Goal: Transaction & Acquisition: Download file/media

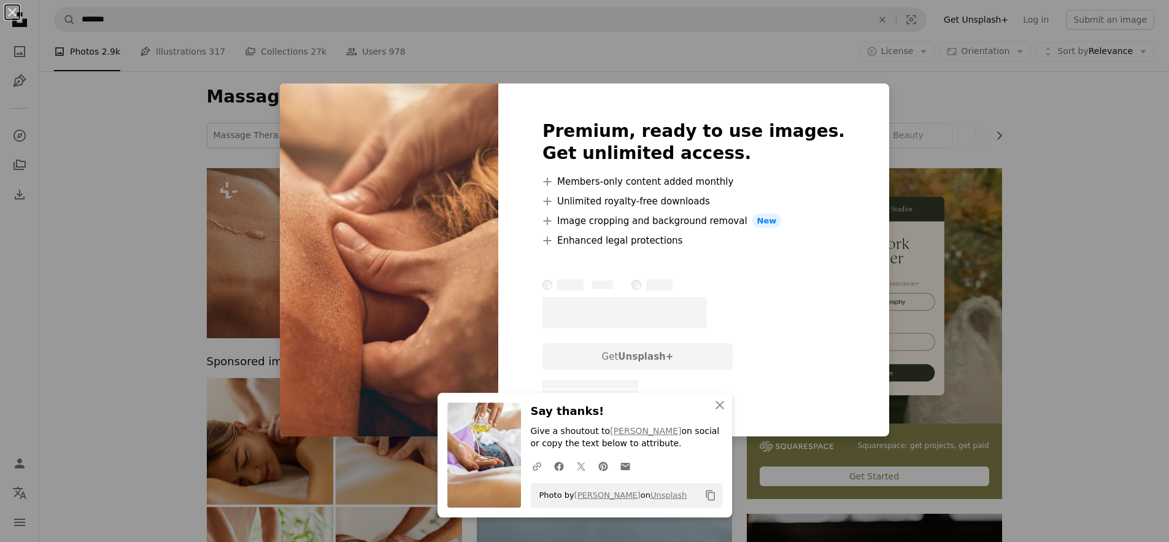
scroll to position [2, 0]
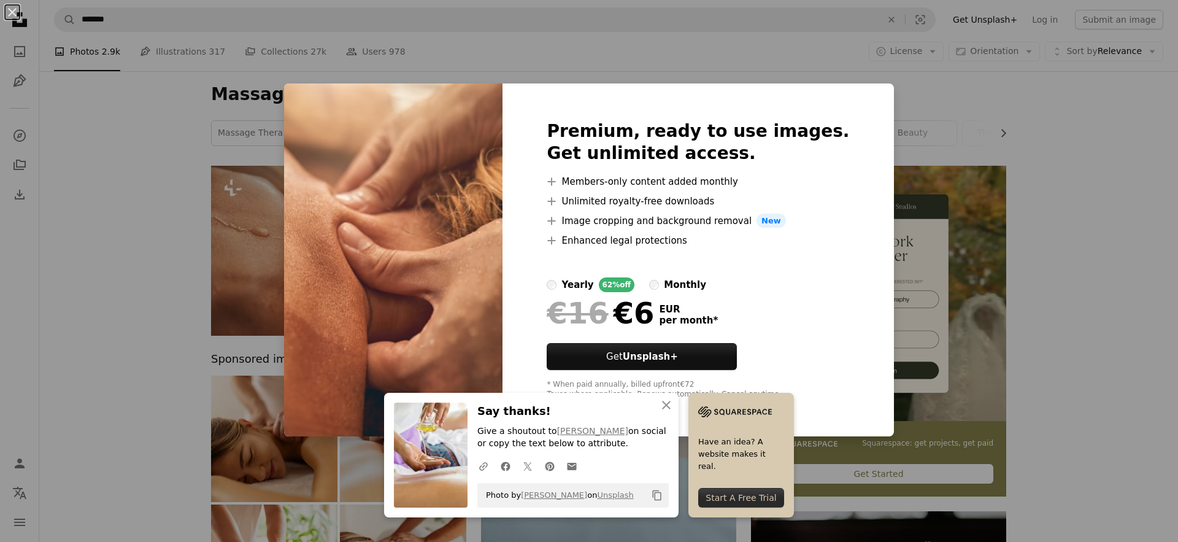
click at [1024, 148] on div "An X shape Premium, ready to use images. Get unlimited access. A plus sign Memb…" at bounding box center [589, 271] width 1178 height 542
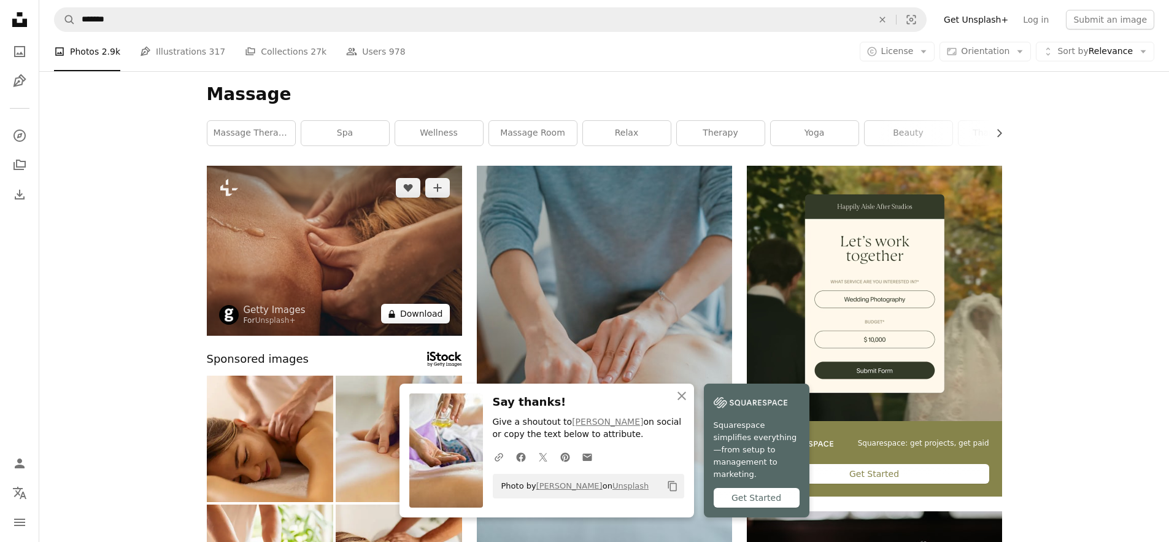
click at [431, 313] on button "A lock Download" at bounding box center [415, 314] width 69 height 20
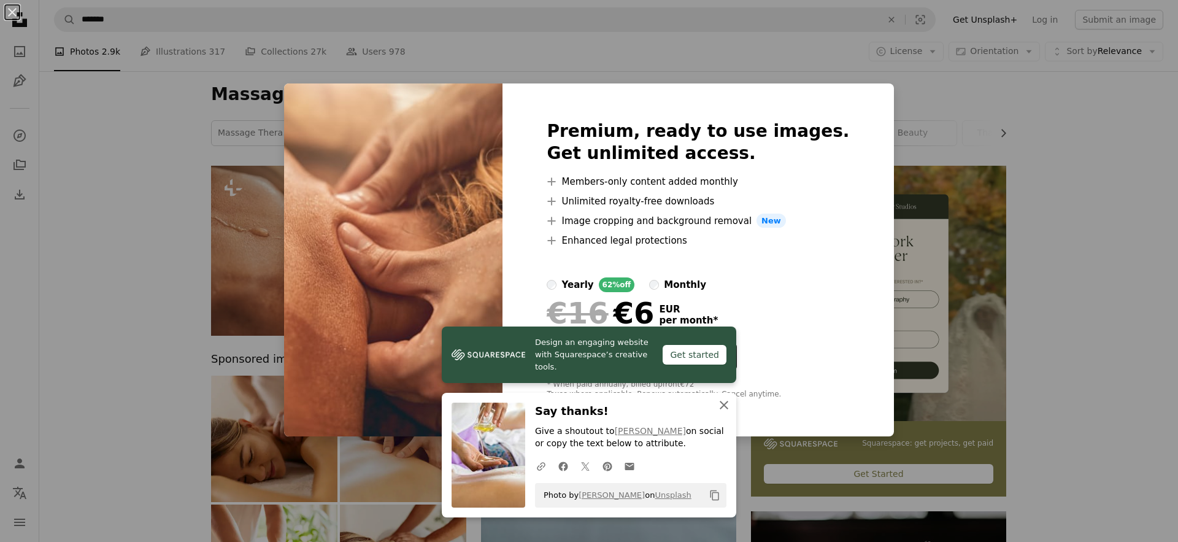
click at [719, 409] on icon "An X shape" at bounding box center [724, 405] width 15 height 15
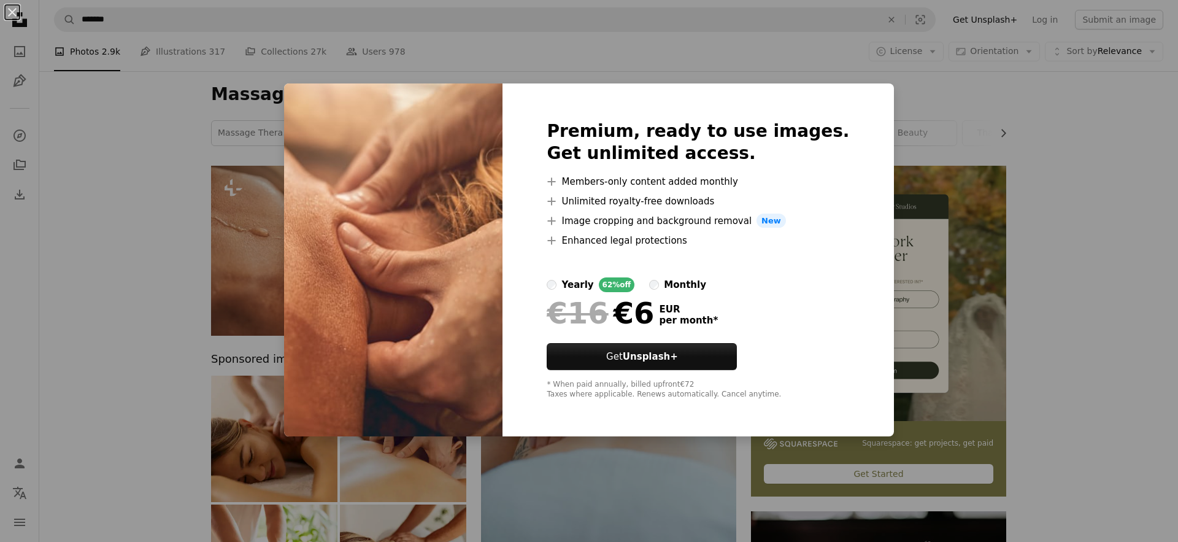
click at [954, 251] on div "An X shape Premium, ready to use images. Get unlimited access. A plus sign Memb…" at bounding box center [589, 271] width 1178 height 542
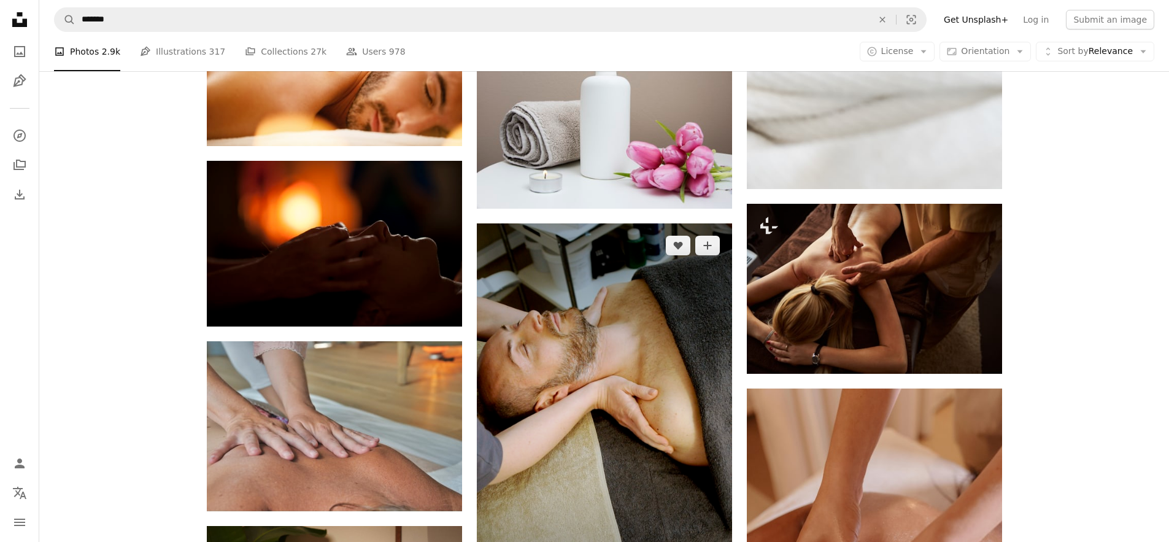
scroll to position [1659, 0]
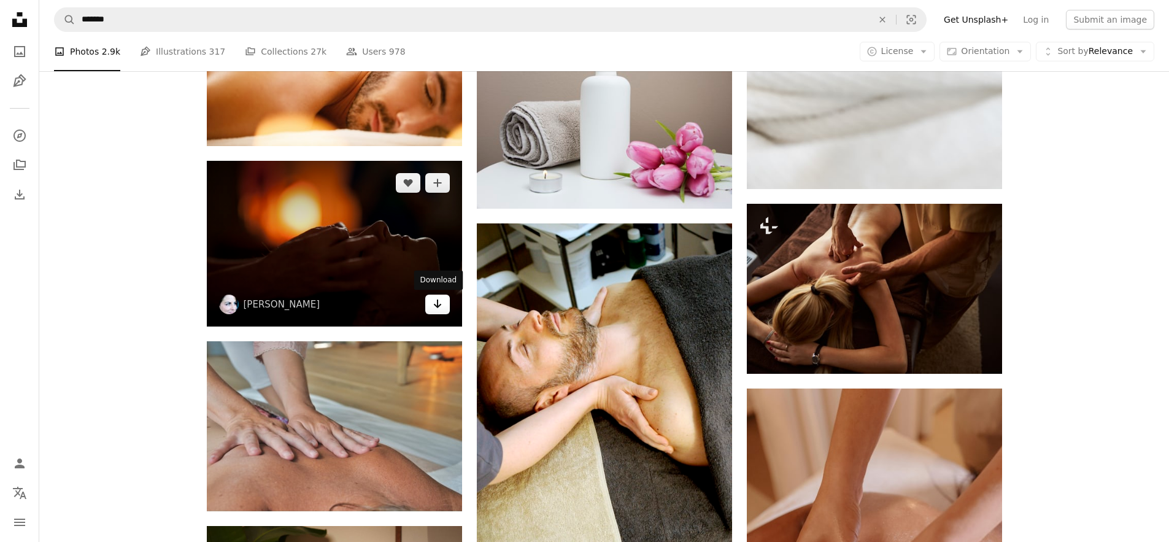
click at [439, 308] on icon "Arrow pointing down" at bounding box center [438, 303] width 10 height 15
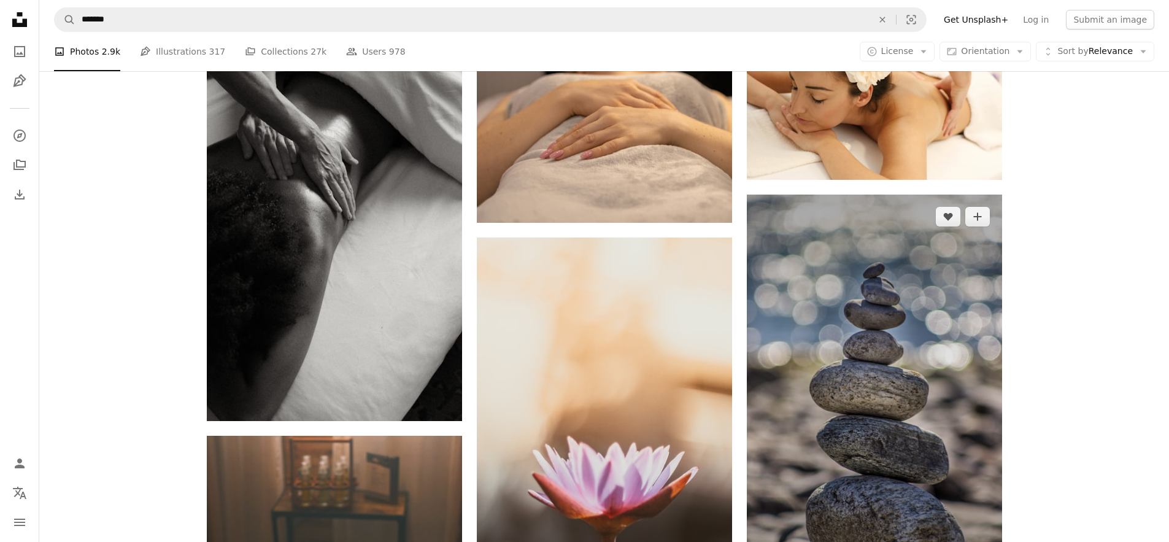
scroll to position [3293, 0]
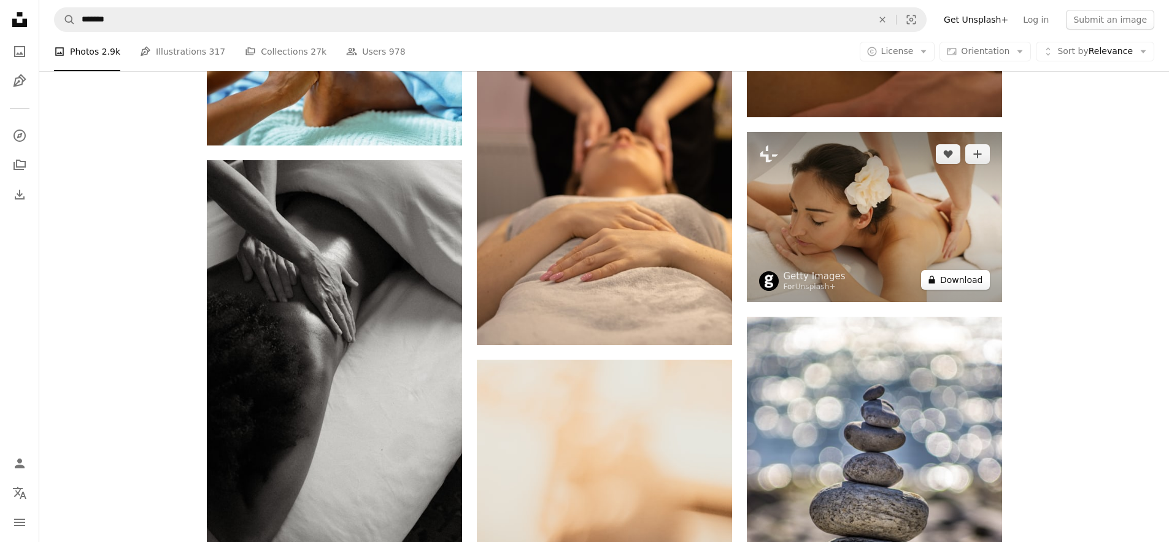
click at [965, 283] on button "A lock Download" at bounding box center [955, 280] width 69 height 20
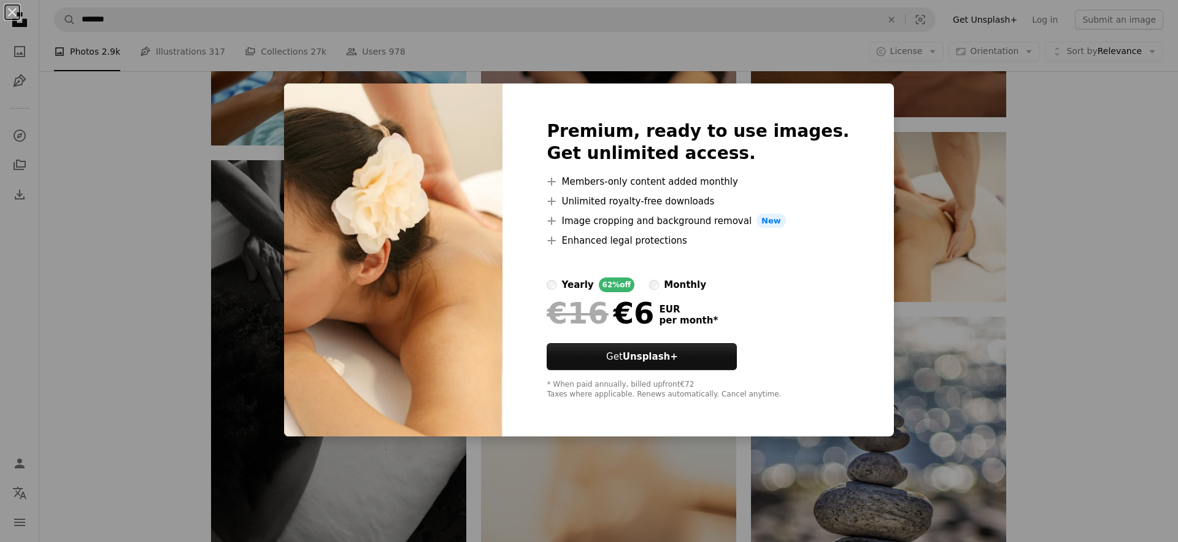
click at [1076, 309] on div "An X shape Premium, ready to use images. Get unlimited access. A plus sign Memb…" at bounding box center [589, 271] width 1178 height 542
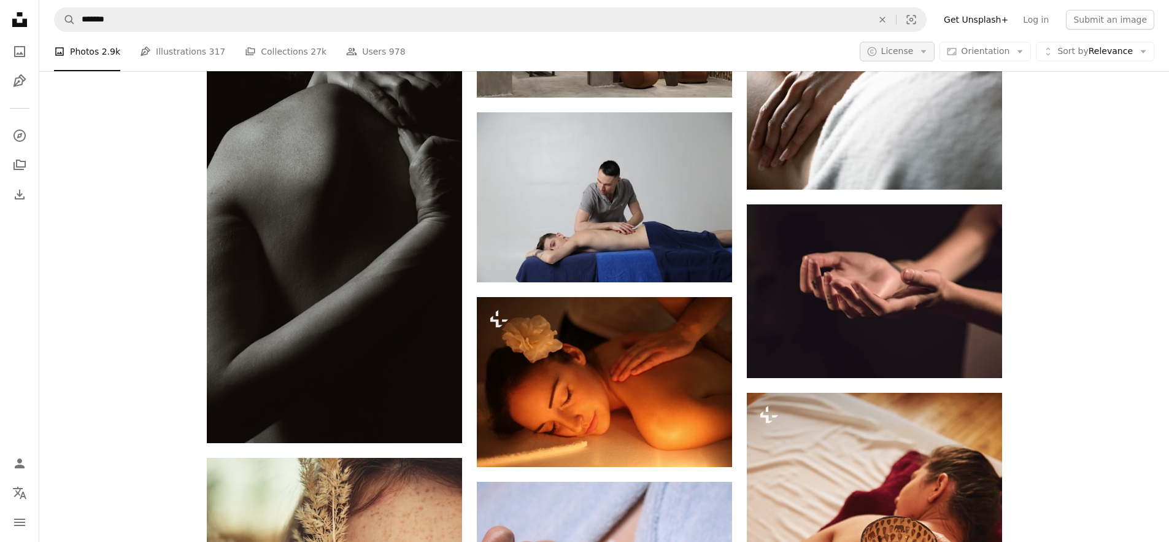
scroll to position [11591, 0]
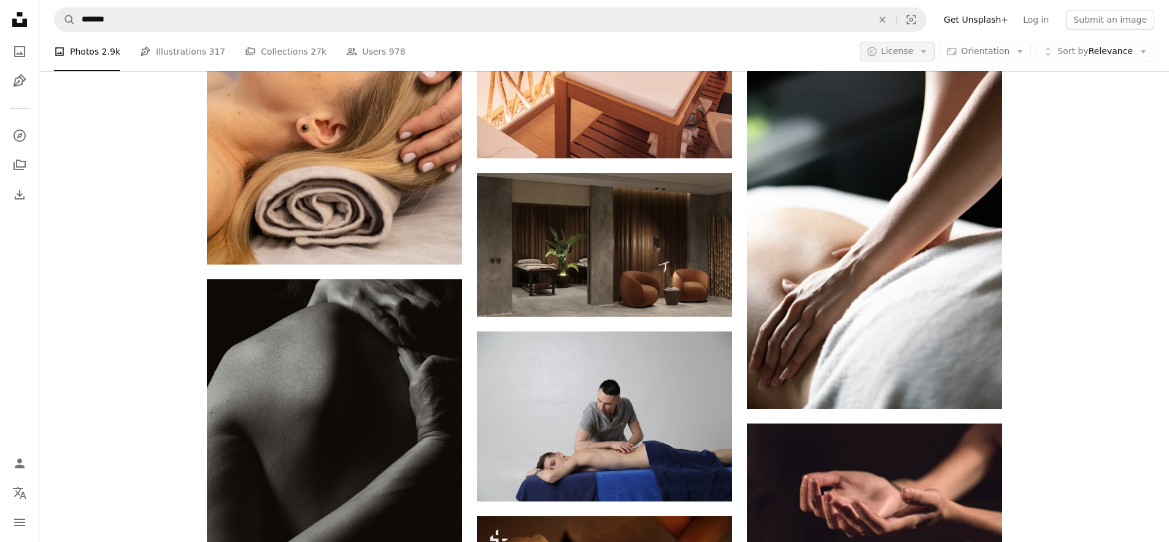
click at [923, 52] on button "A copyright icon © License Arrow down" at bounding box center [897, 52] width 75 height 20
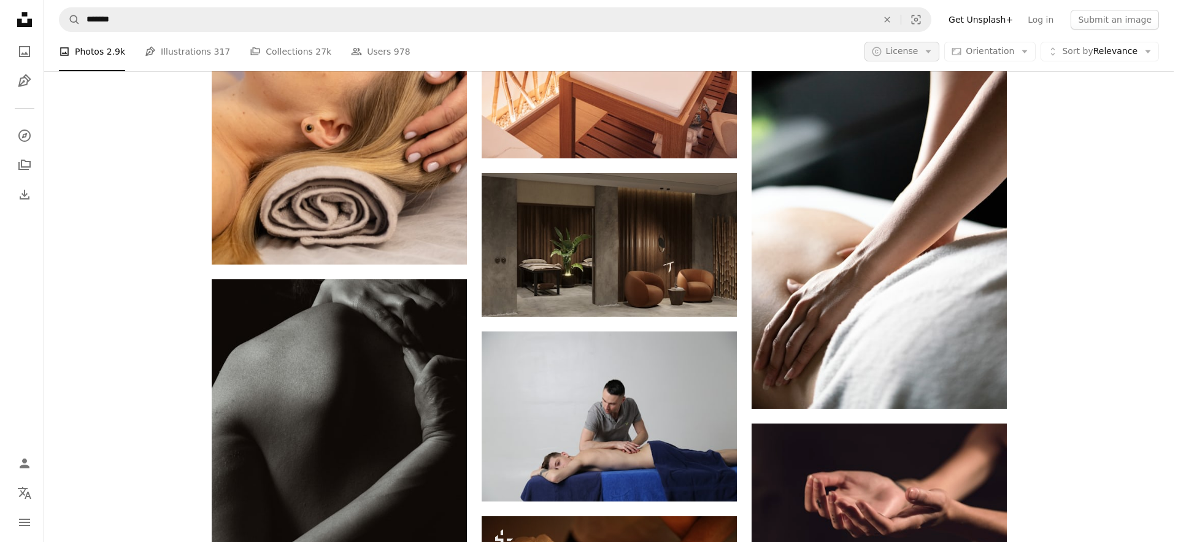
scroll to position [11522, 0]
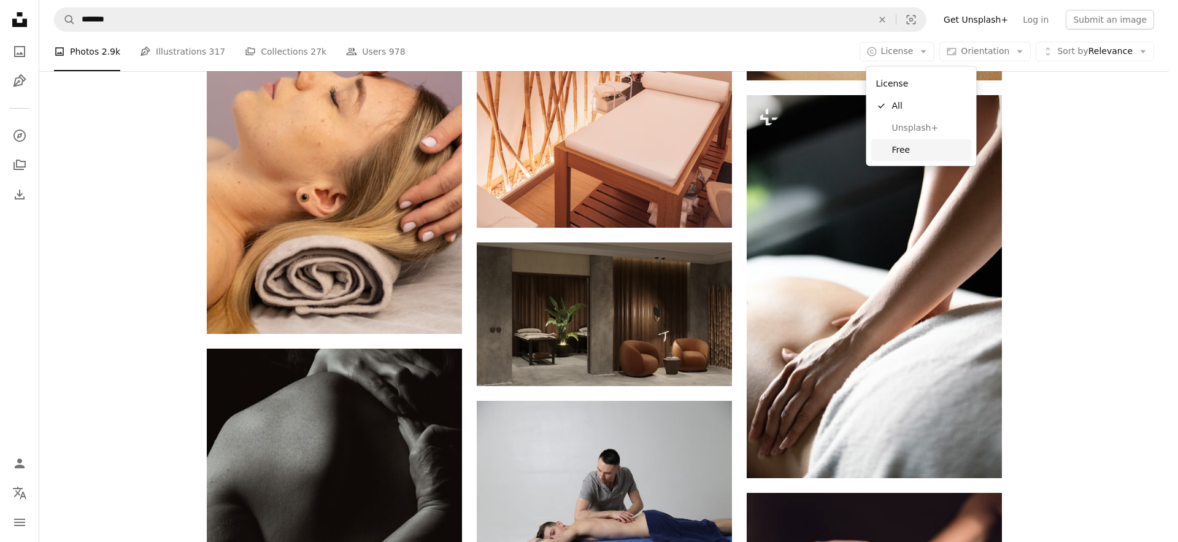
click at [912, 144] on span "Free" at bounding box center [929, 150] width 75 height 12
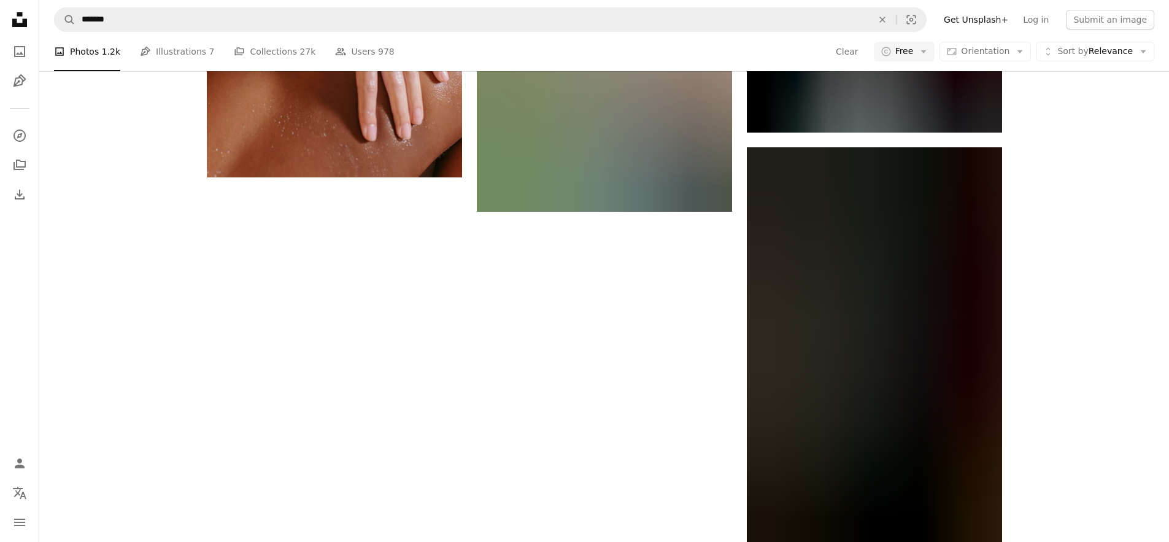
scroll to position [56, 0]
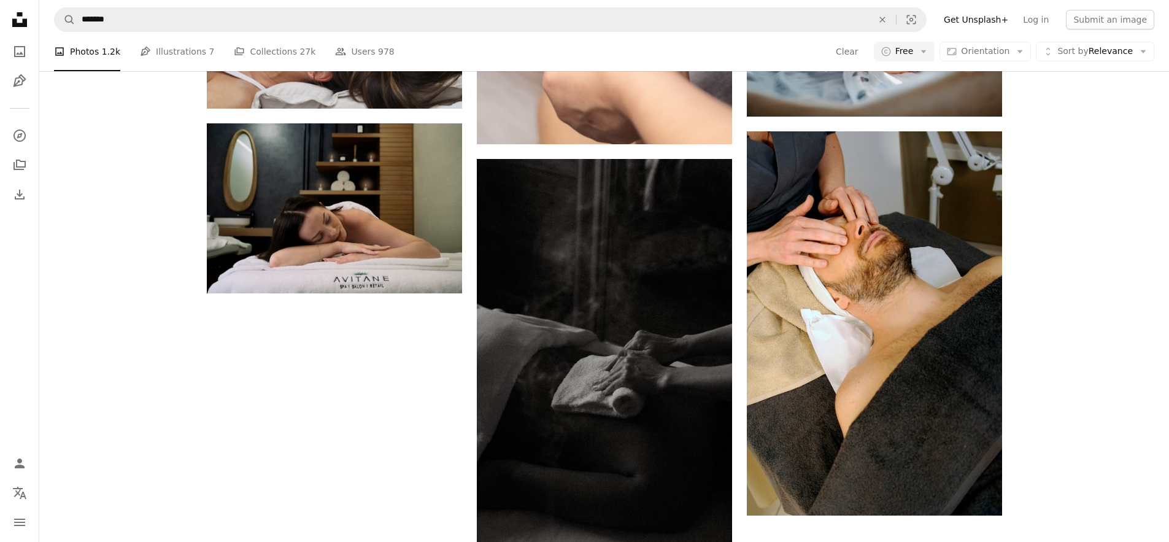
scroll to position [1608, 0]
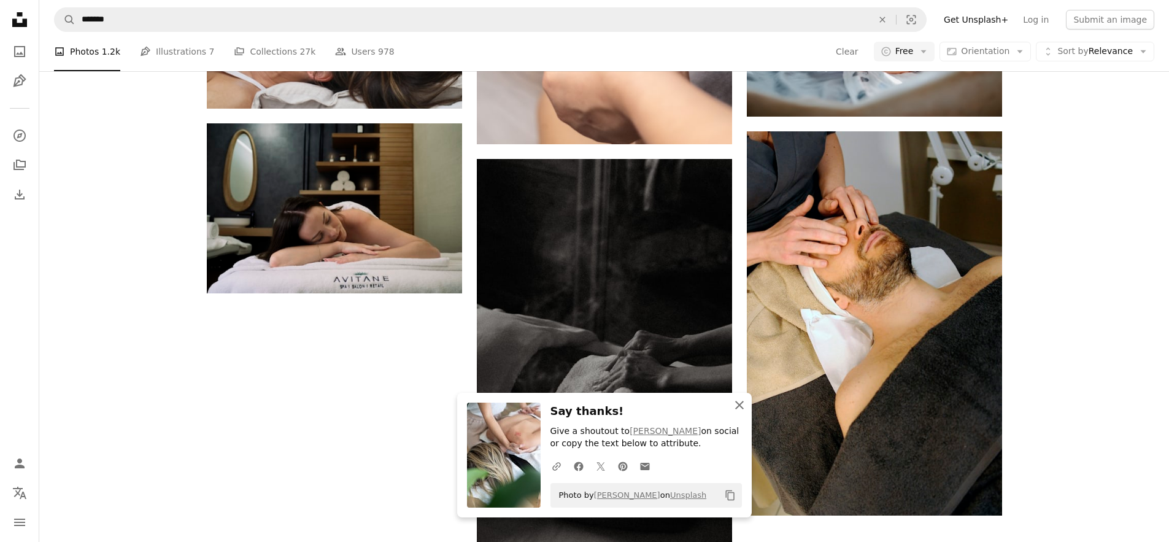
click at [739, 407] on icon "An X shape" at bounding box center [739, 405] width 15 height 15
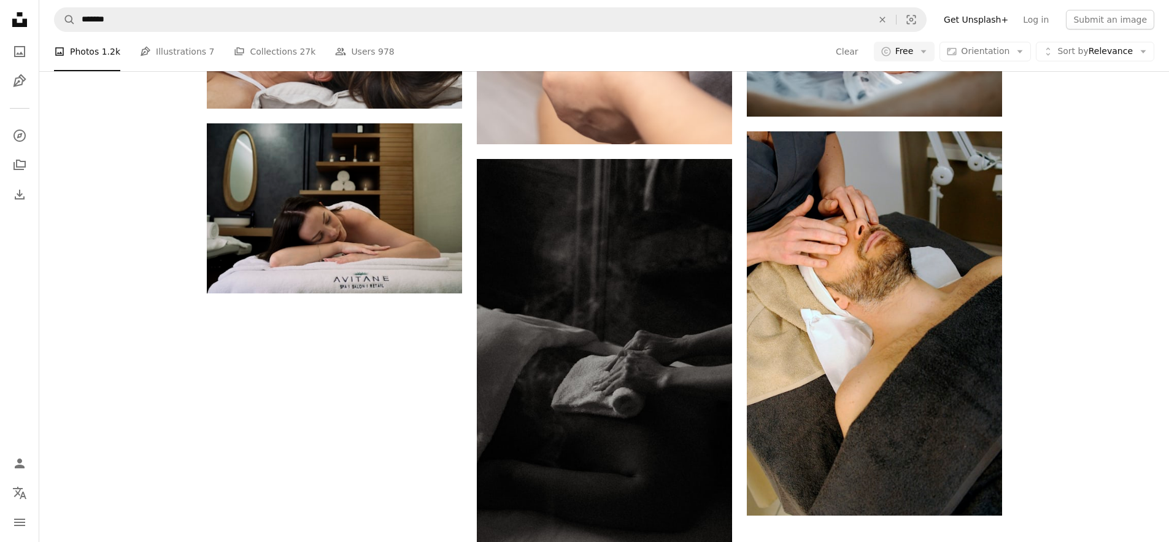
scroll to position [1908, 0]
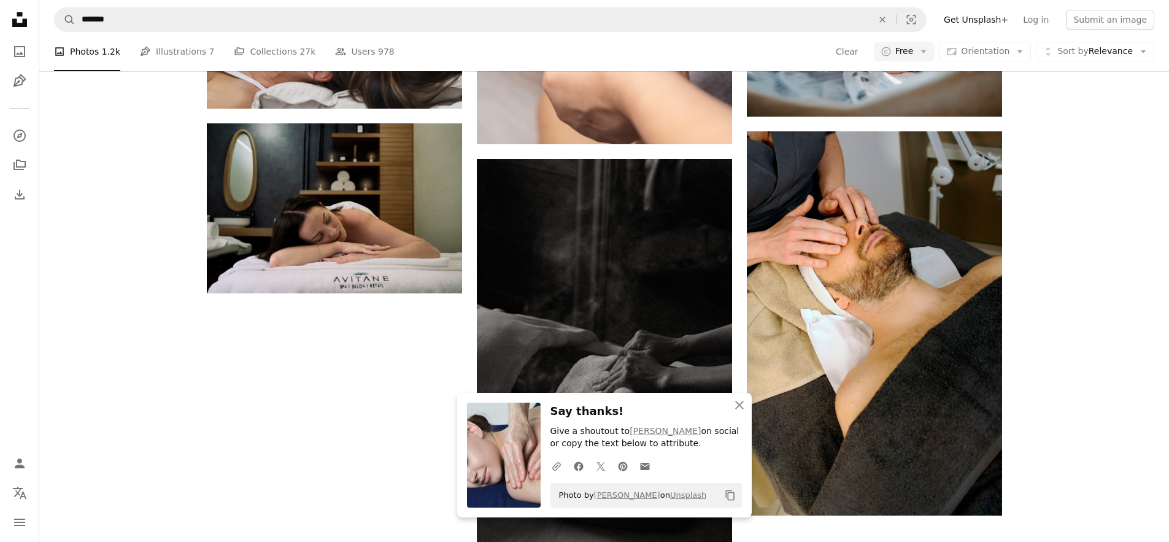
scroll to position [2131, 0]
click at [737, 405] on icon "An X shape" at bounding box center [739, 405] width 15 height 15
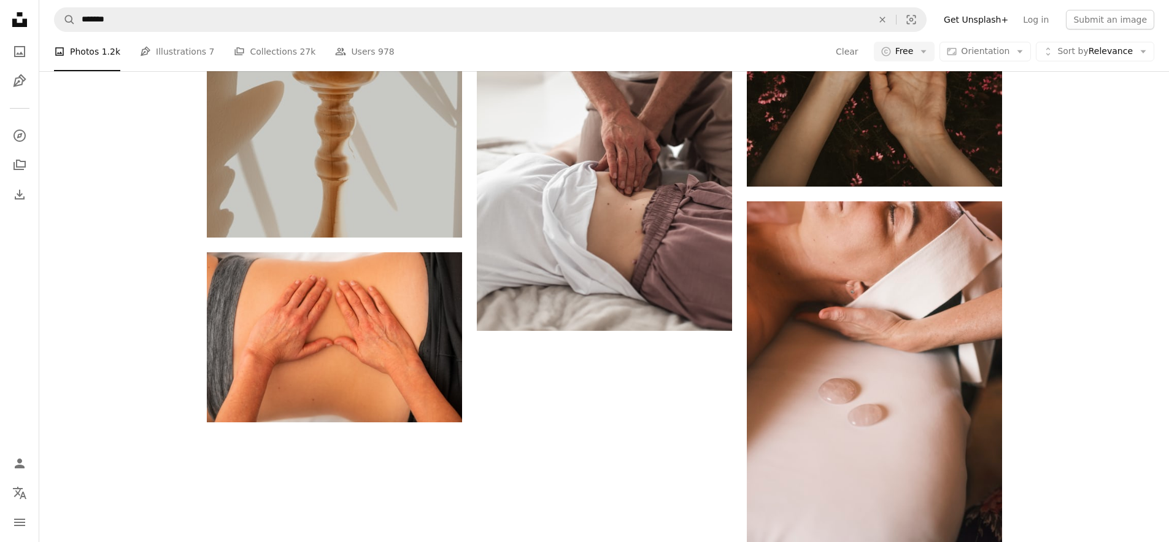
scroll to position [3617, 0]
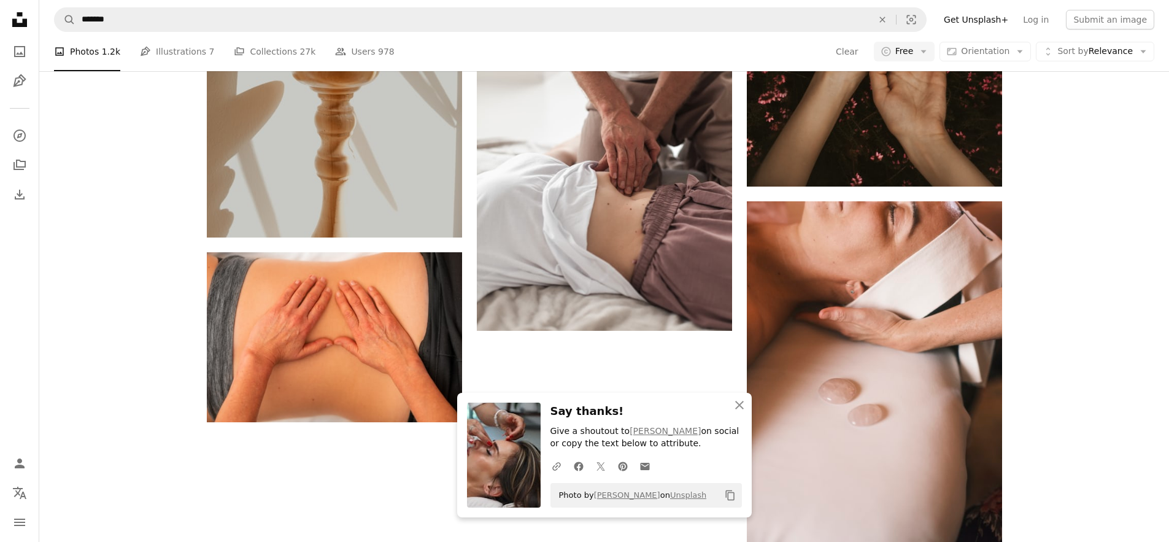
click at [742, 408] on icon "button" at bounding box center [739, 405] width 9 height 9
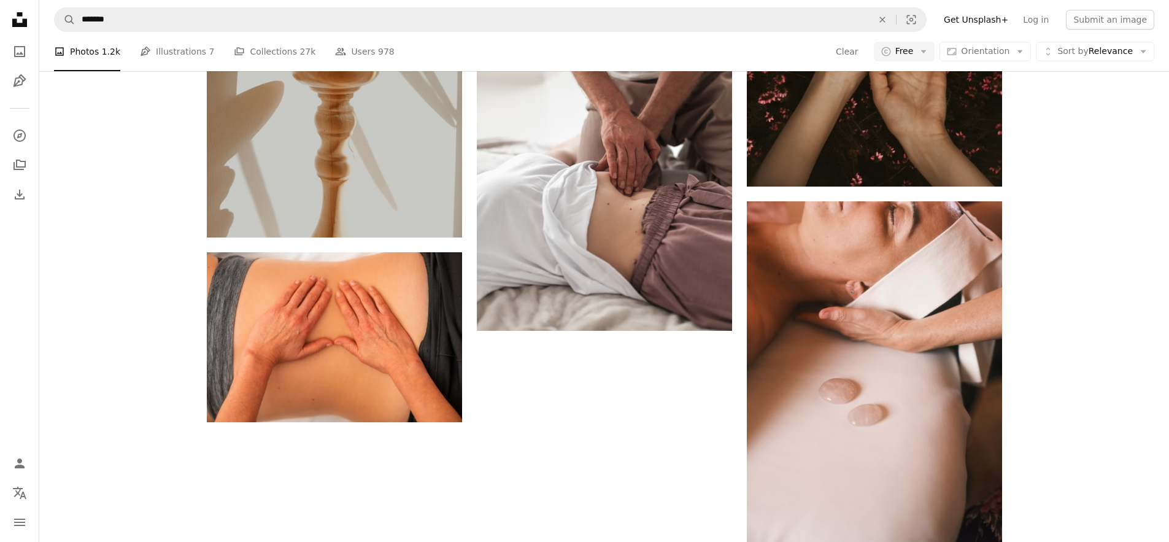
scroll to position [2877, 0]
